Goal: Transaction & Acquisition: Purchase product/service

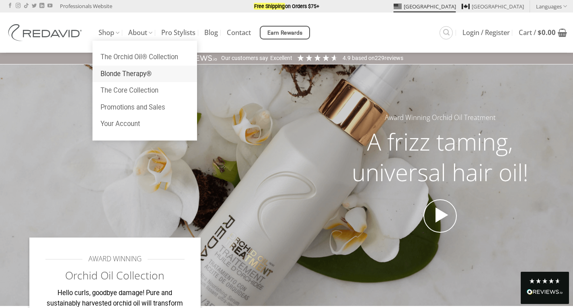
click at [138, 75] on link "Blonde Therapy®" at bounding box center [144, 74] width 105 height 17
click at [147, 89] on link "The Core Collection" at bounding box center [144, 90] width 105 height 17
click at [147, 107] on link "Promotions and Sales" at bounding box center [144, 107] width 105 height 17
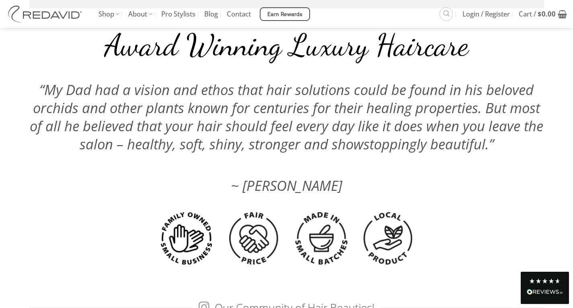
scroll to position [1970, 0]
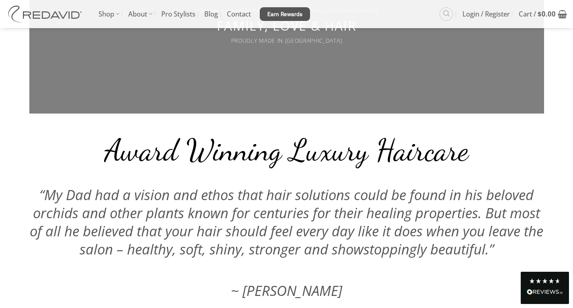
click at [297, 8] on link "Earn Rewards" at bounding box center [285, 14] width 50 height 14
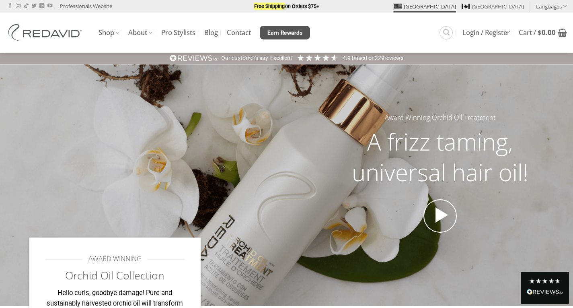
click at [294, 27] on link "Earn Rewards" at bounding box center [285, 33] width 50 height 14
drag, startPoint x: 318, startPoint y: 32, endPoint x: 269, endPoint y: 36, distance: 49.6
click at [269, 36] on ul "Shop The Orchid Oil® Collection Blonde Therapy® The Core Collection Promotions …" at bounding box center [269, 33] width 341 height 16
copy span "Earn Rewards"
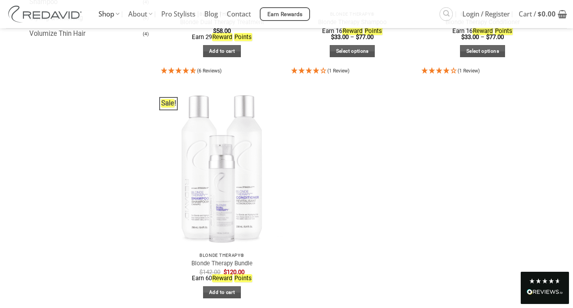
scroll to position [282, 0]
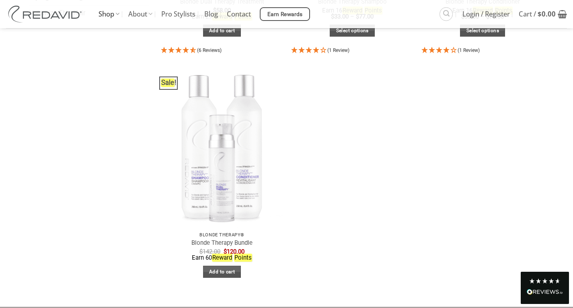
drag, startPoint x: 298, startPoint y: 16, endPoint x: 302, endPoint y: 15, distance: 4.1
click at [298, 16] on span "Earn Rewards" at bounding box center [284, 14] width 35 height 9
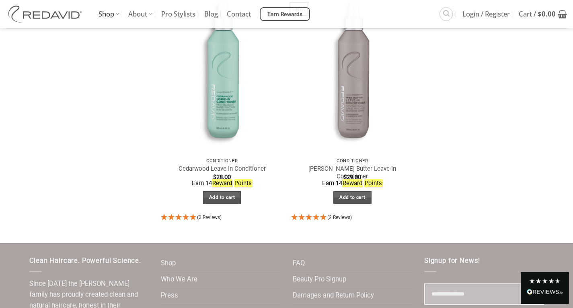
scroll to position [603, 0]
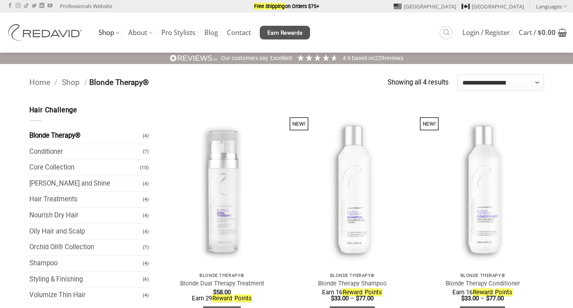
click at [288, 33] on span "Earn Rewards" at bounding box center [284, 33] width 35 height 9
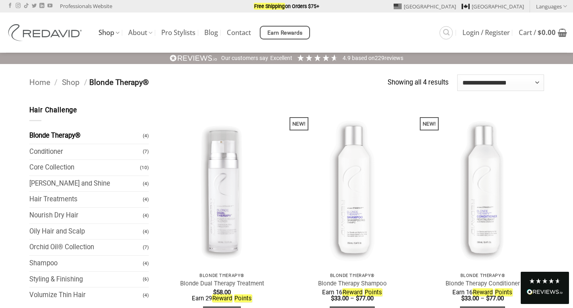
click at [288, 33] on span "Earn Rewards" at bounding box center [284, 33] width 35 height 9
